Goal: Find specific page/section: Find specific page/section

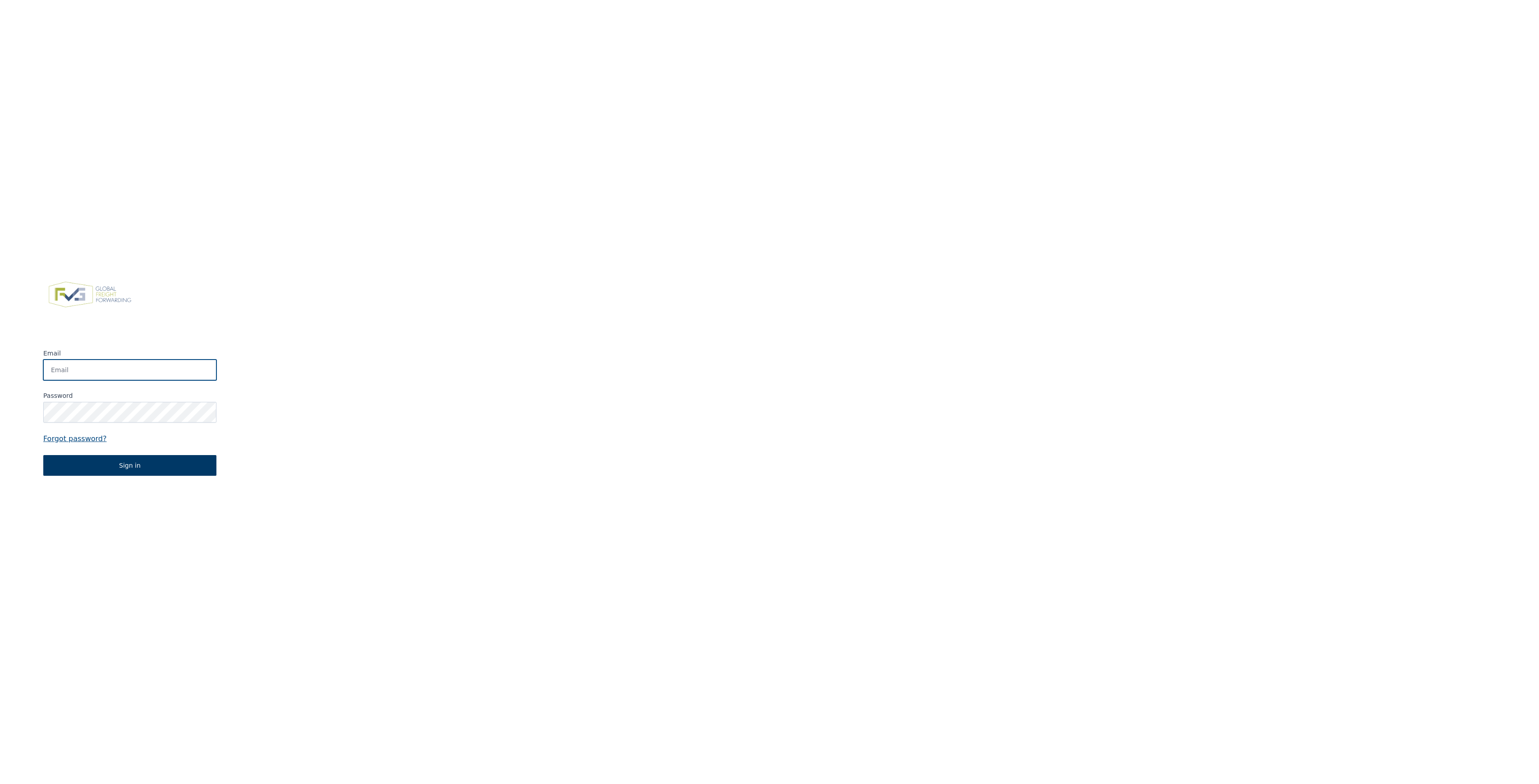
type input "[PERSON_NAME][EMAIL_ADDRESS][DOMAIN_NAME]"
click at [145, 460] on button "Sign in" at bounding box center [130, 465] width 173 height 21
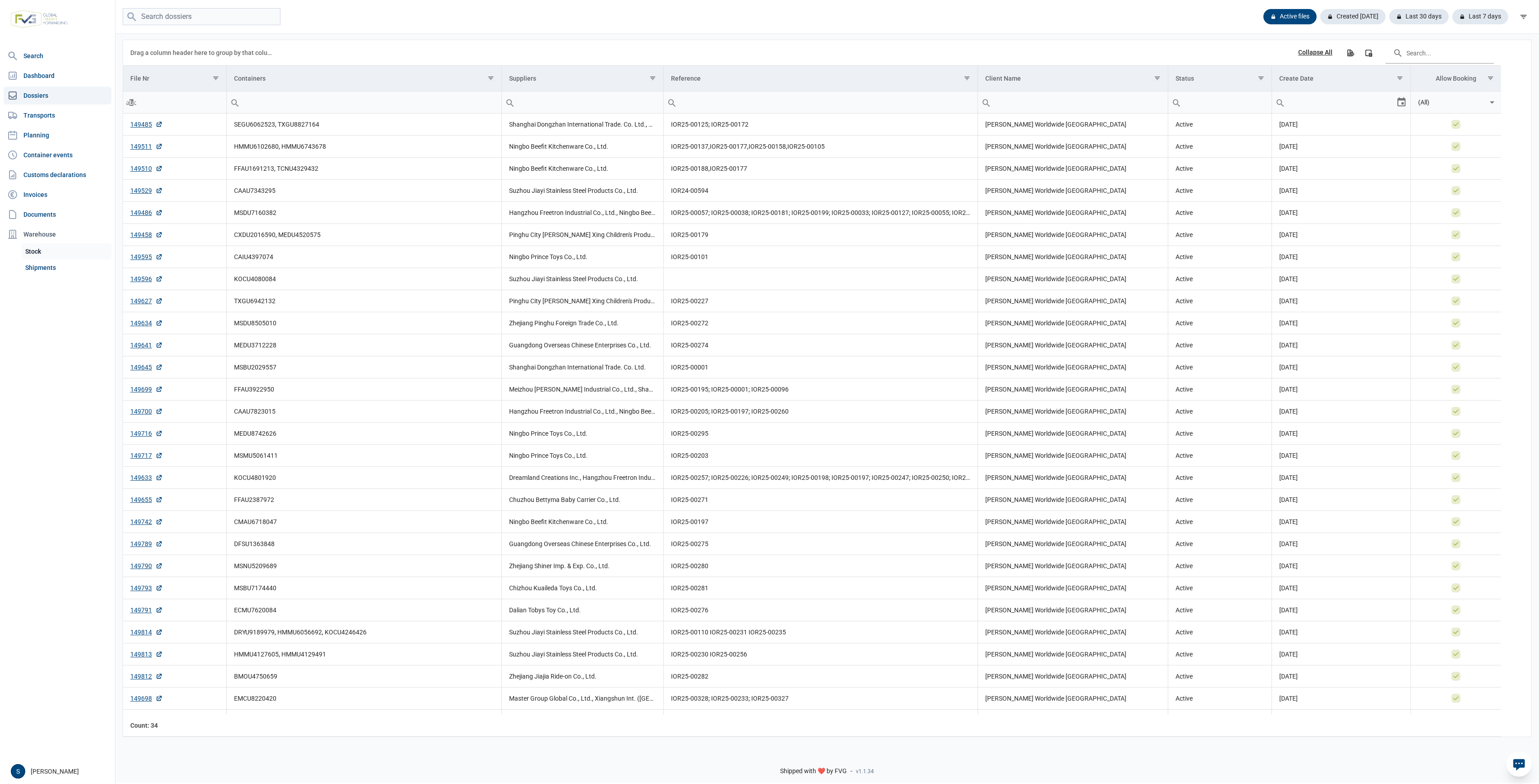
click at [53, 259] on link "Stock" at bounding box center [66, 251] width 90 height 16
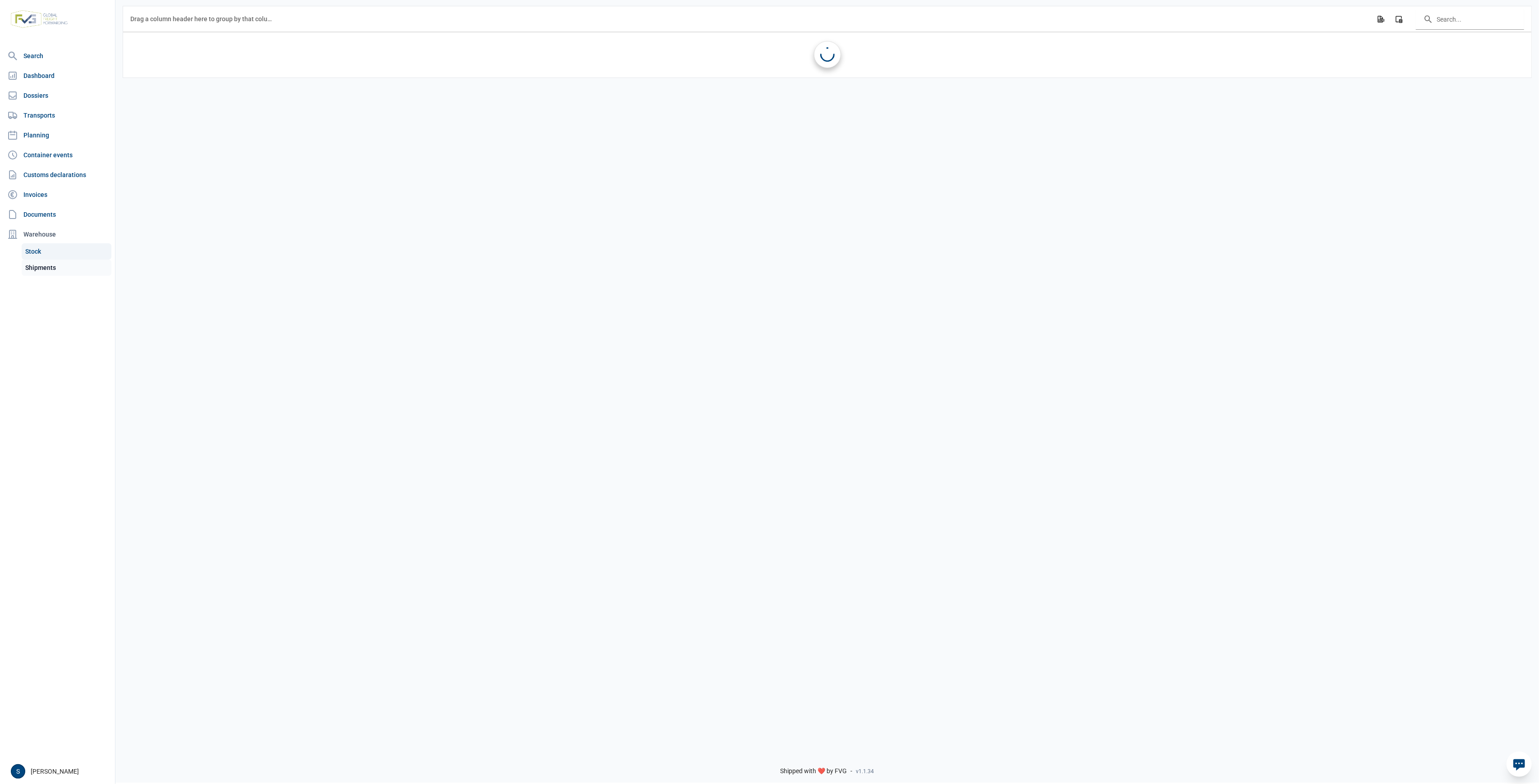
click at [45, 267] on link "Shipments" at bounding box center [66, 268] width 90 height 16
